Goal: Information Seeking & Learning: Learn about a topic

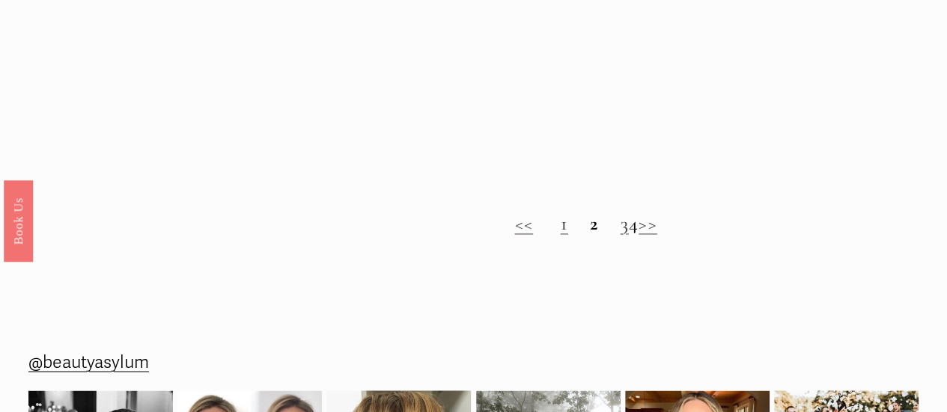
scroll to position [1141, 0]
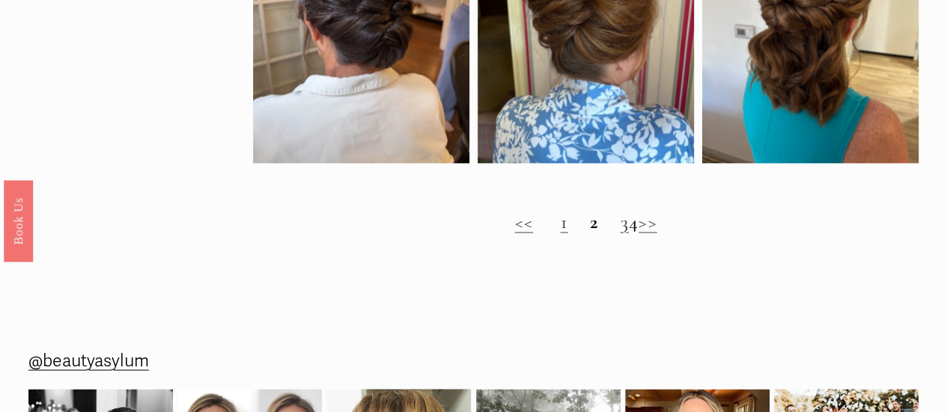
click at [590, 227] on strong "2" at bounding box center [594, 221] width 8 height 23
click at [563, 231] on h2 "<< 1 2 3 4 >>" at bounding box center [585, 222] width 665 height 22
click at [590, 230] on strong "2" at bounding box center [594, 221] width 8 height 23
click at [657, 229] on link ">>" at bounding box center [648, 221] width 19 height 23
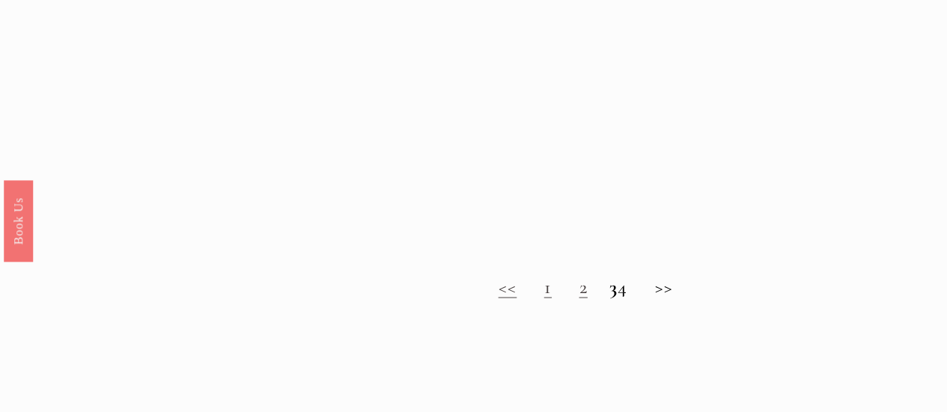
scroll to position [1049, 0]
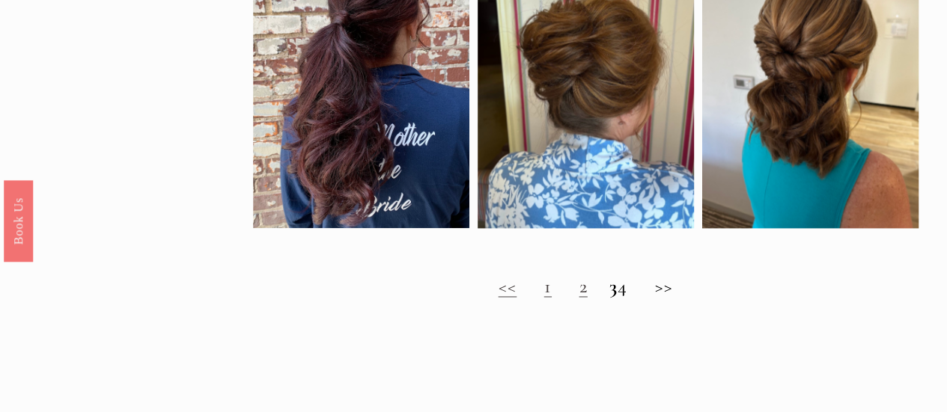
click at [673, 298] on h2 "<< 1 2 3 4 >>" at bounding box center [585, 286] width 665 height 22
click at [671, 293] on h2 "<< 1 2 3 4 >>" at bounding box center [585, 286] width 665 height 22
click at [597, 290] on h2 "<< 1 2 3 4 >>" at bounding box center [585, 286] width 665 height 22
click at [633, 295] on h2 "<< 1 2 3 4 >>" at bounding box center [585, 286] width 665 height 22
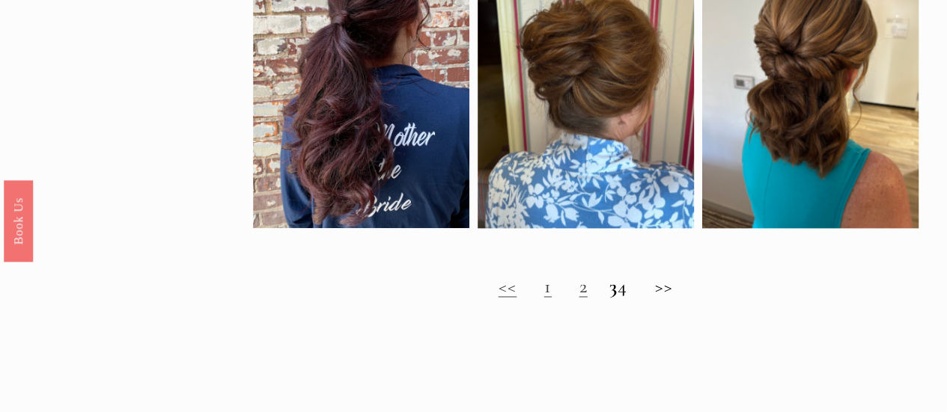
click at [633, 295] on h2 "<< 1 2 3 4 >>" at bounding box center [585, 286] width 665 height 22
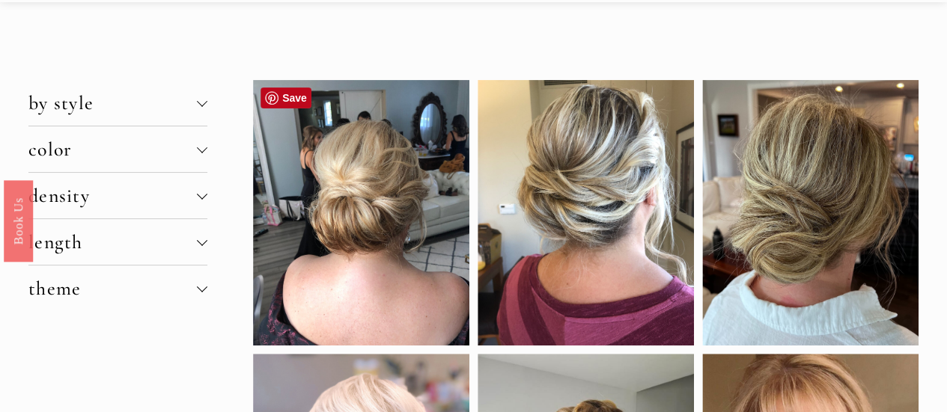
scroll to position [55, 0]
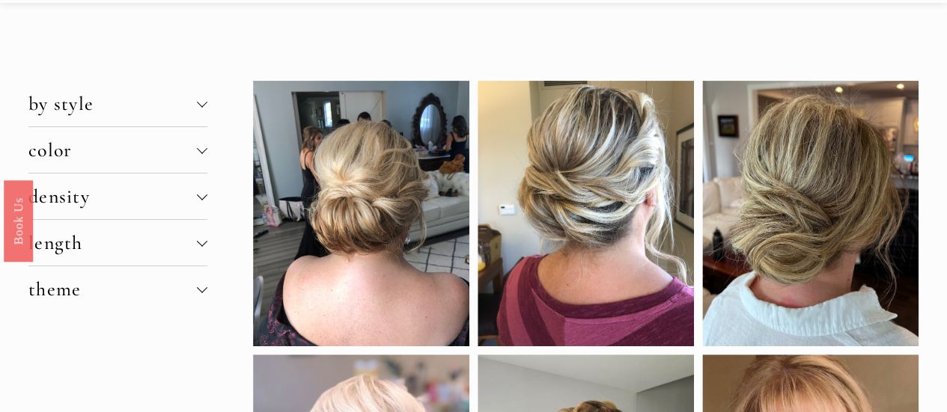
click at [198, 100] on div at bounding box center [202, 104] width 10 height 10
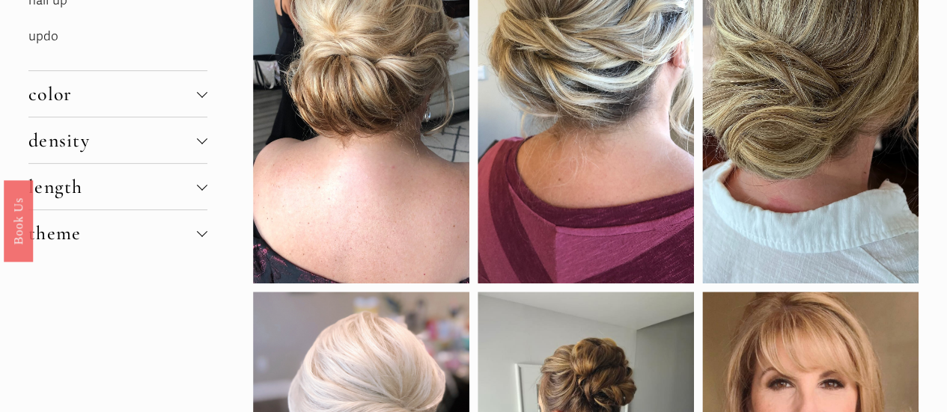
scroll to position [268, 0]
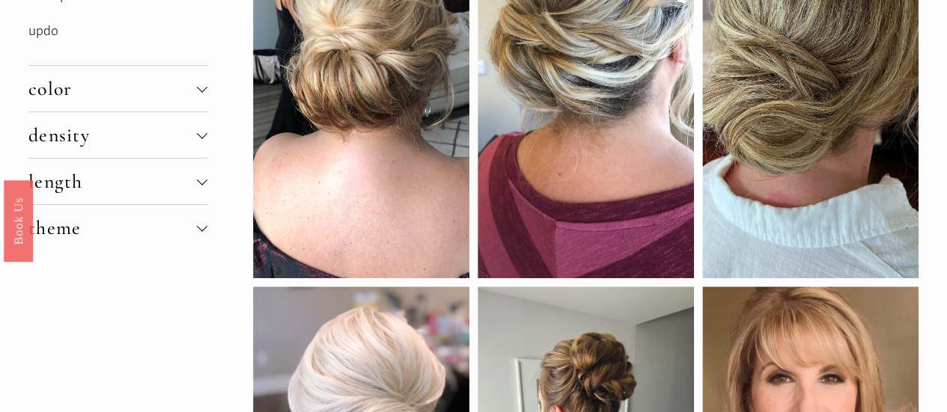
click at [46, 22] on p "updo" at bounding box center [117, 31] width 179 height 23
click at [49, 30] on link "updo" at bounding box center [43, 31] width 30 height 16
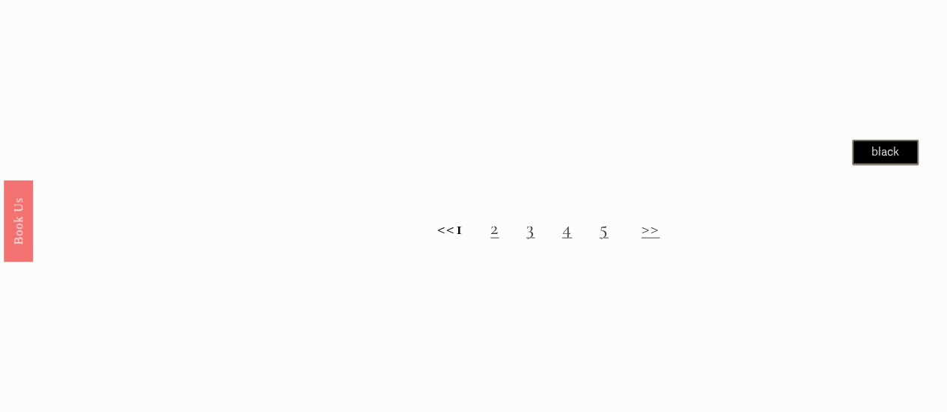
scroll to position [1433, 0]
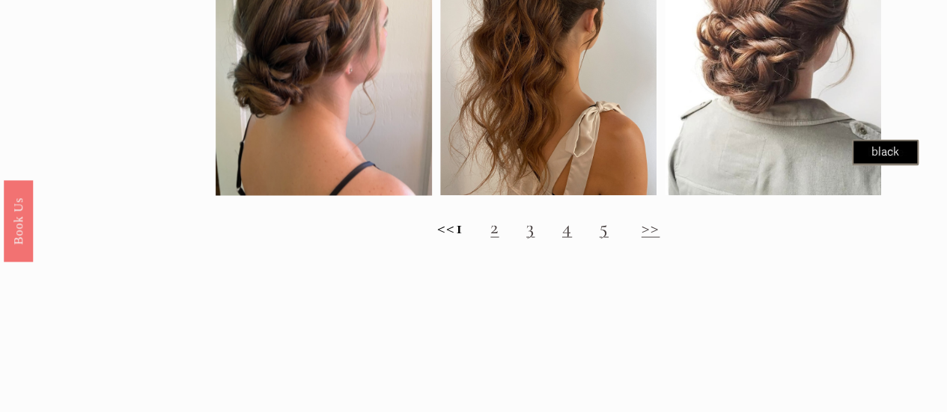
click at [499, 237] on link "2" at bounding box center [494, 227] width 8 height 23
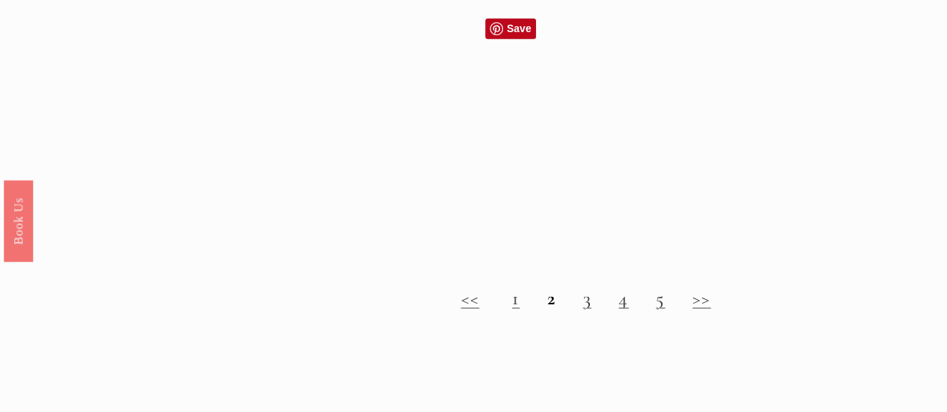
scroll to position [1287, 0]
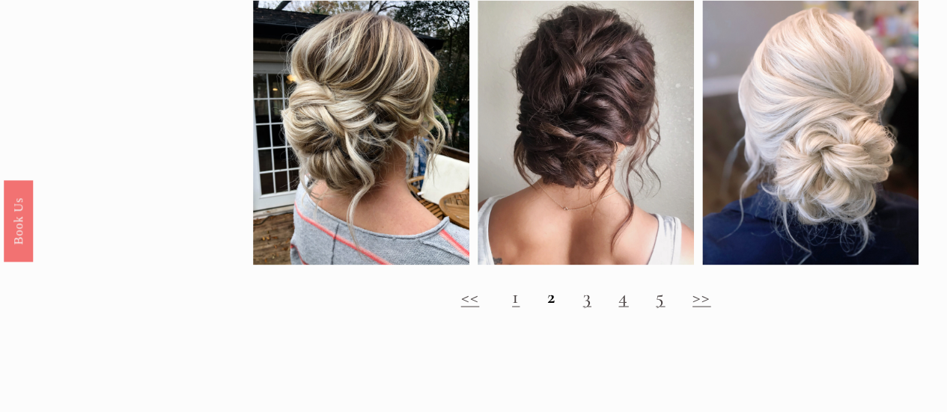
click at [585, 308] on link "3" at bounding box center [587, 295] width 8 height 23
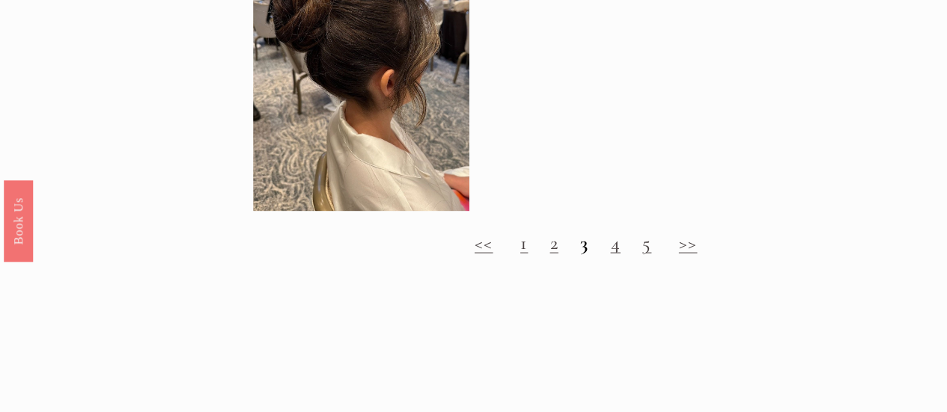
scroll to position [1394, 0]
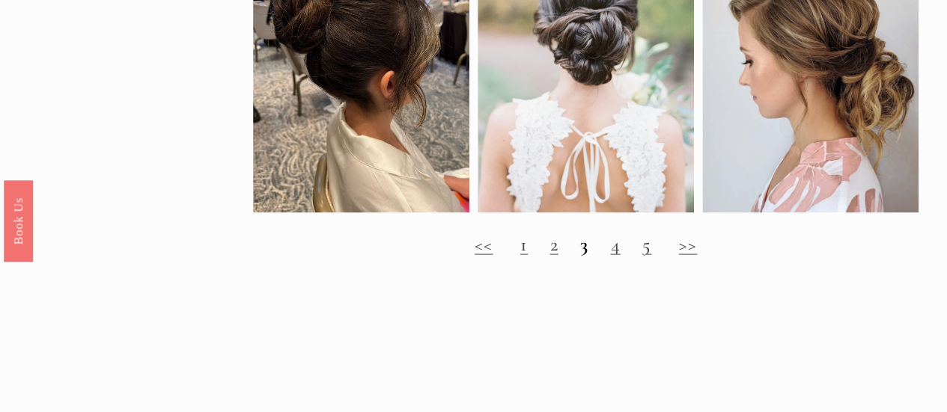
click at [615, 254] on link "4" at bounding box center [615, 243] width 10 height 23
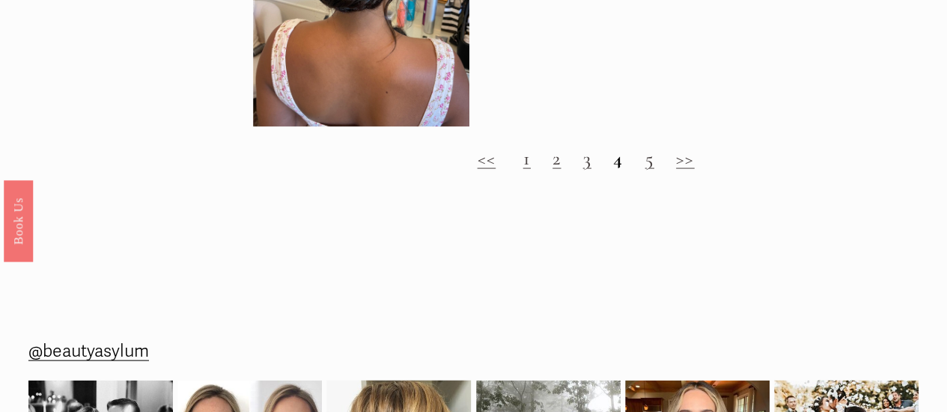
scroll to position [1455, 0]
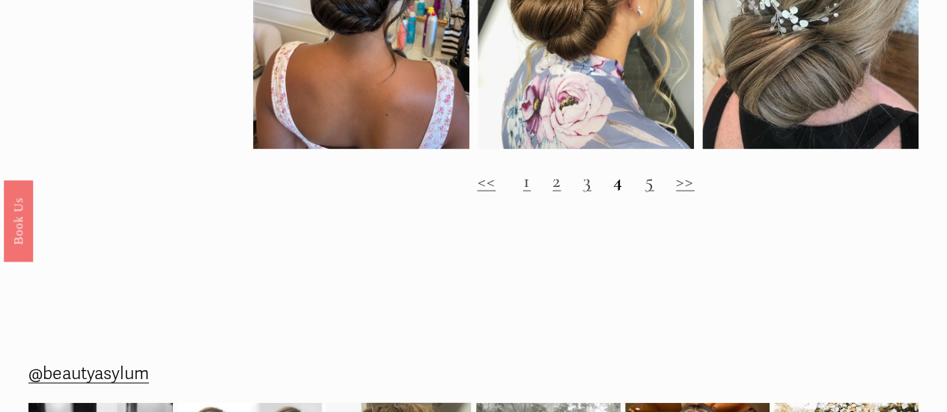
click at [649, 192] on link "5" at bounding box center [649, 180] width 9 height 23
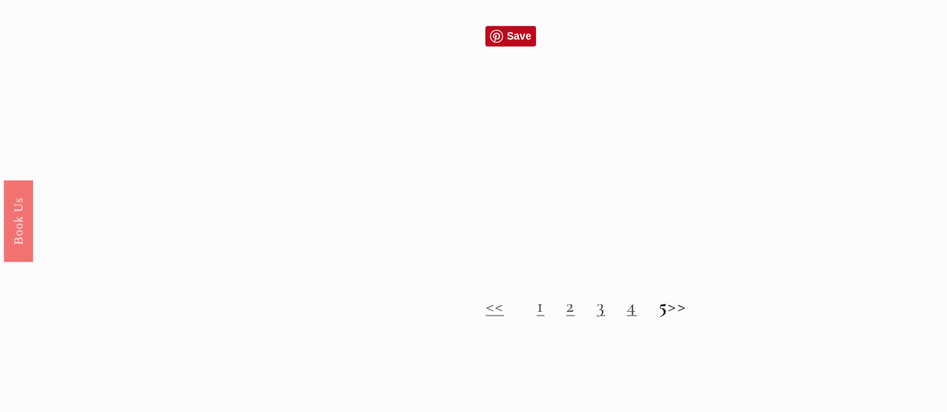
scroll to position [1279, 0]
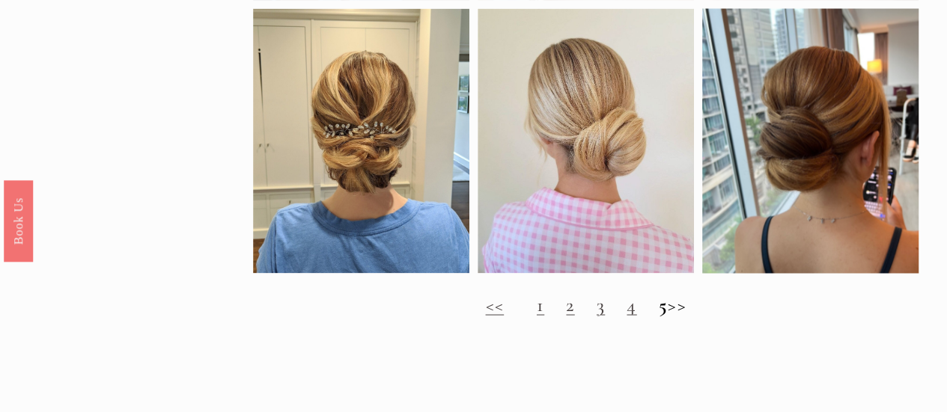
click at [659, 315] on strong "5" at bounding box center [663, 304] width 9 height 23
click at [659, 314] on strong "5" at bounding box center [663, 304] width 9 height 23
click at [694, 314] on h2 "<< 1 2 3 4 5 >>" at bounding box center [585, 304] width 665 height 22
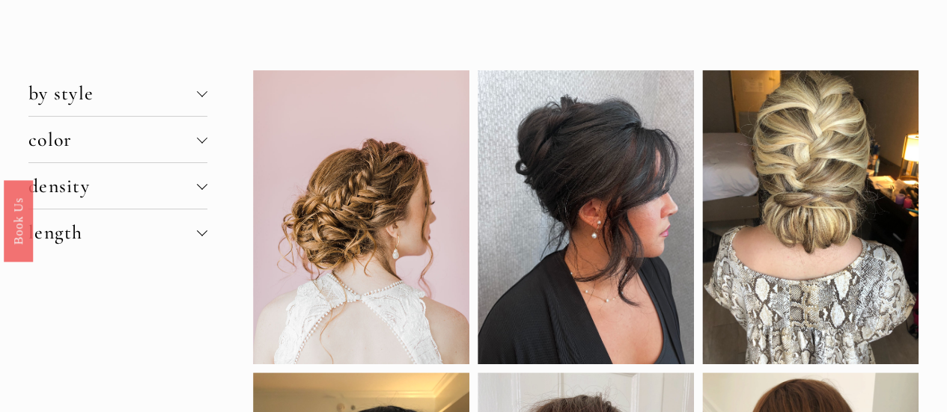
scroll to position [66, 0]
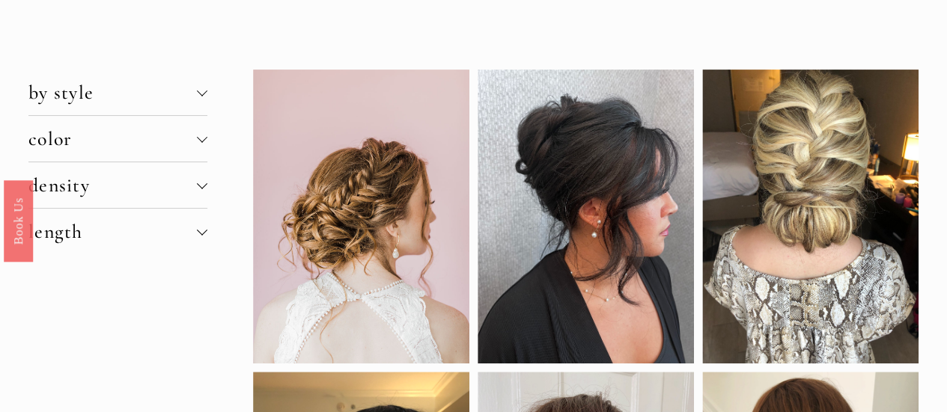
click at [200, 227] on div at bounding box center [202, 230] width 10 height 10
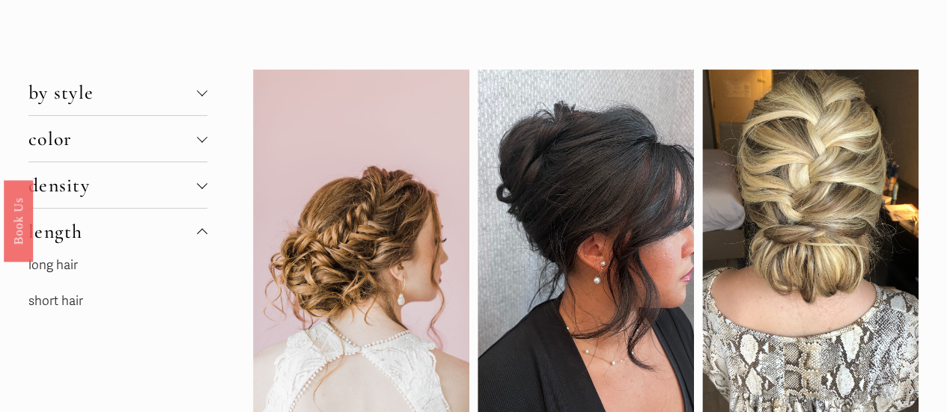
click at [70, 291] on p "short hair" at bounding box center [117, 301] width 179 height 23
click at [71, 297] on link "short hair" at bounding box center [55, 301] width 55 height 16
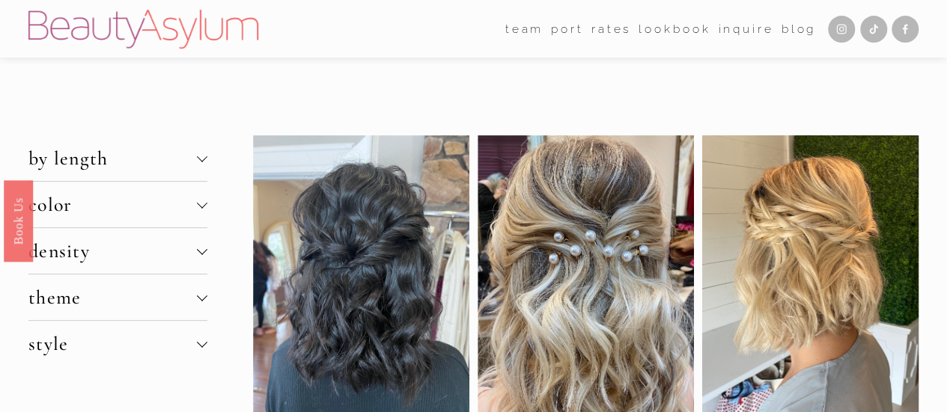
click at [199, 156] on div at bounding box center [202, 156] width 10 height 10
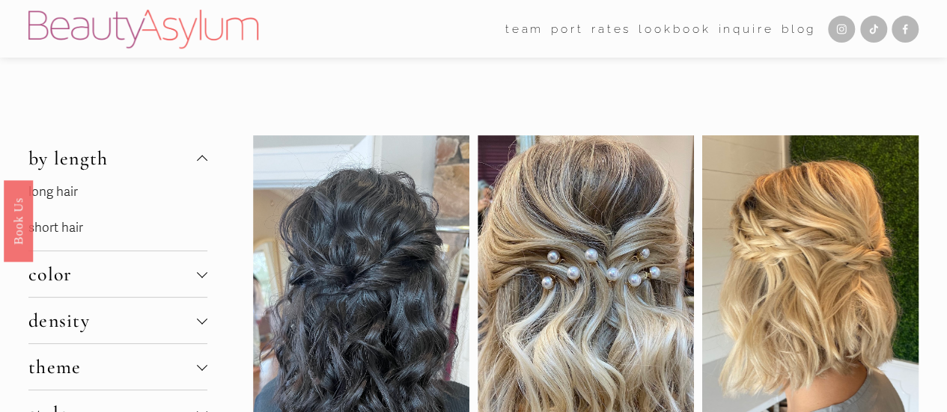
click at [51, 222] on link "short hair" at bounding box center [55, 228] width 55 height 16
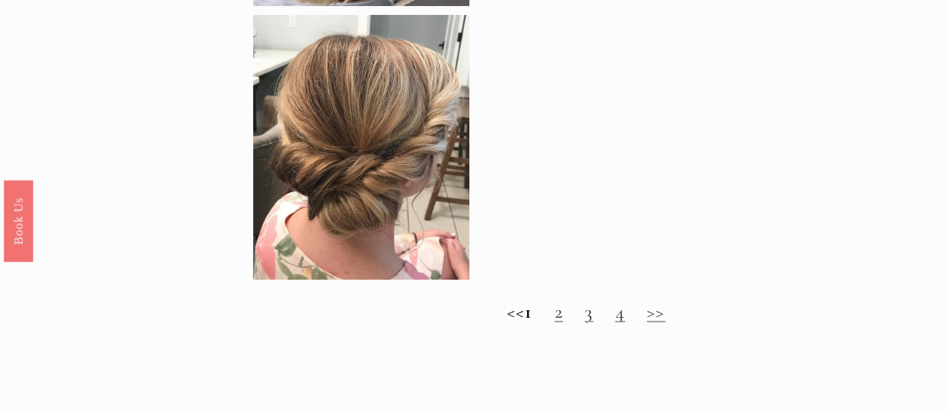
scroll to position [1354, 0]
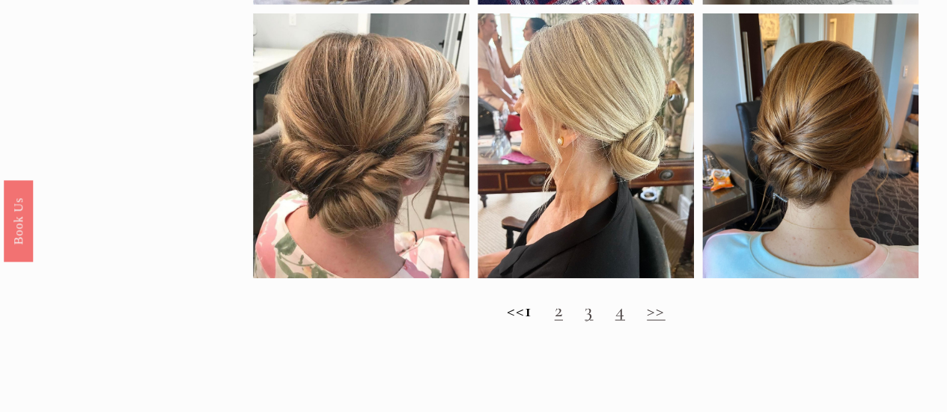
click at [563, 321] on link "2" at bounding box center [559, 309] width 8 height 23
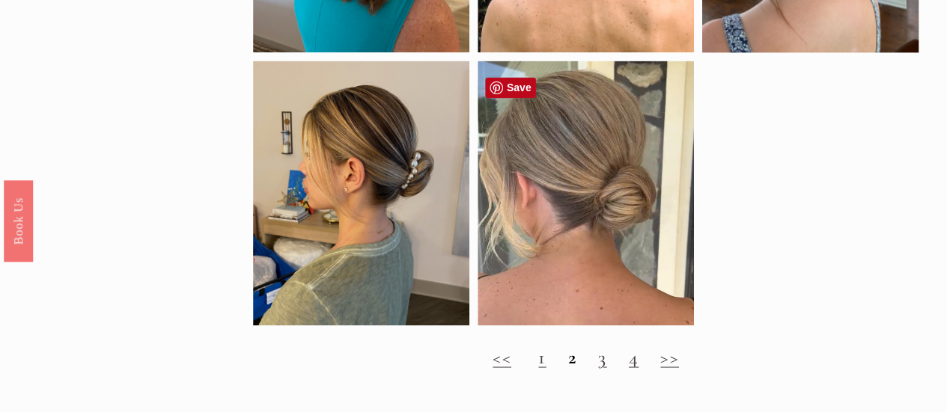
scroll to position [1219, 0]
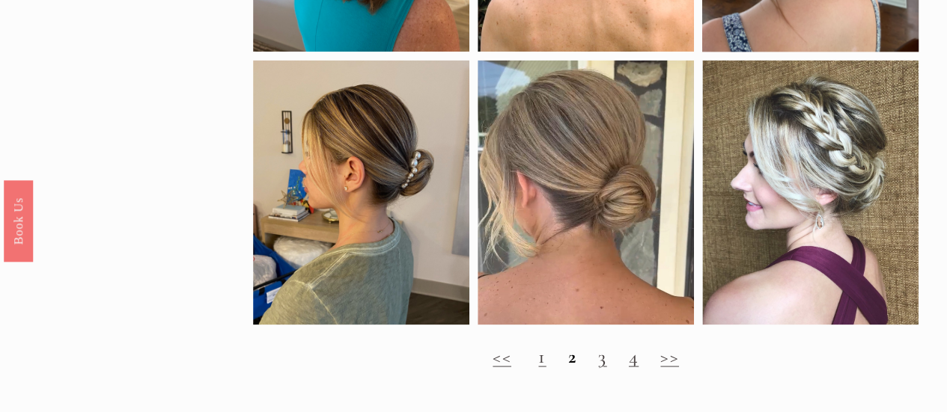
click at [599, 368] on link "3" at bounding box center [602, 355] width 8 height 23
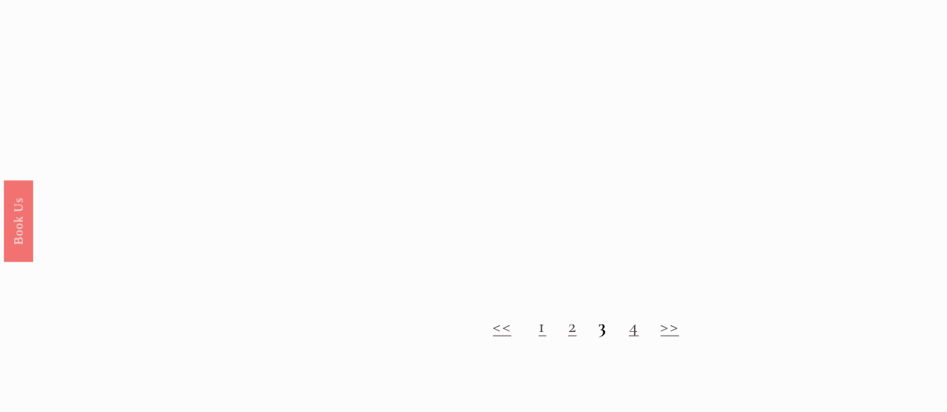
scroll to position [1274, 0]
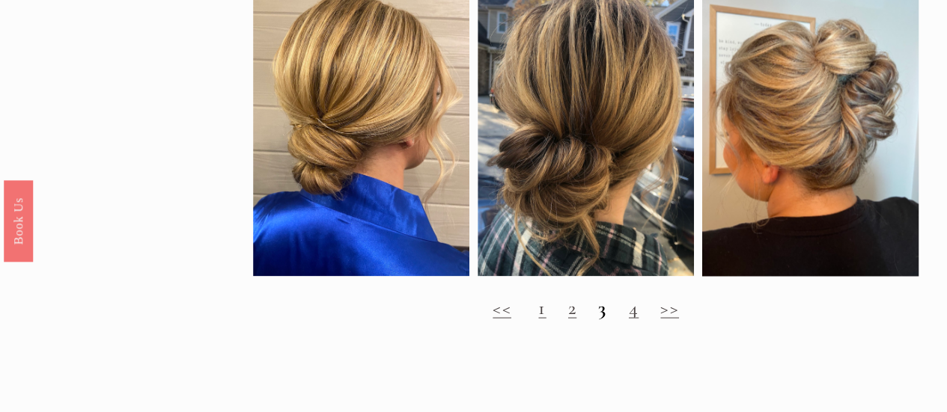
click at [633, 317] on link "4" at bounding box center [634, 307] width 10 height 23
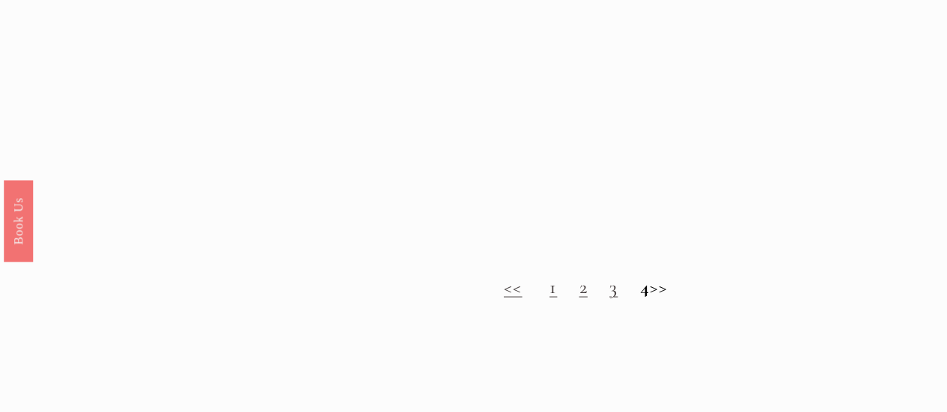
scroll to position [1222, 0]
